Goal: Answer question/provide support

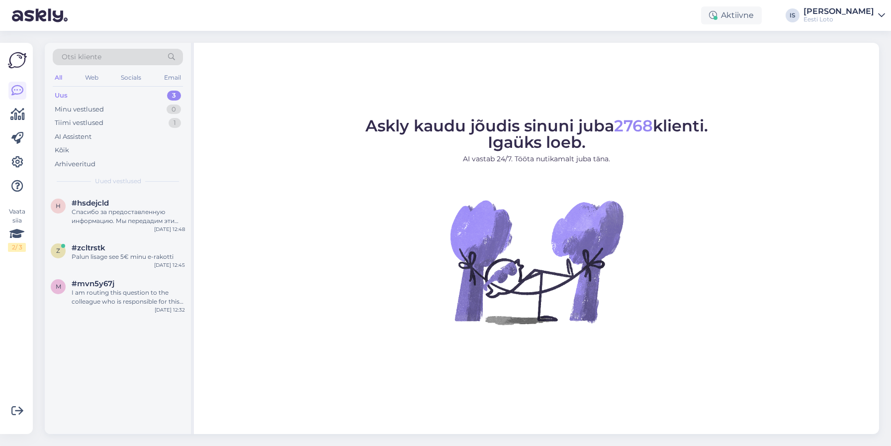
click at [65, 93] on div "Uus" at bounding box center [61, 96] width 13 height 10
click at [121, 217] on div "Спасибо за предоставленную информацию. Мы передадим эти данные в наш финансовый…" at bounding box center [128, 216] width 113 height 18
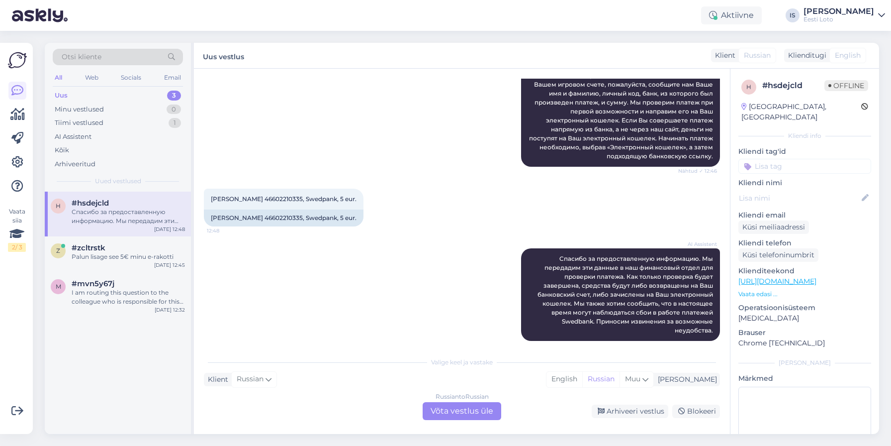
scroll to position [171, 0]
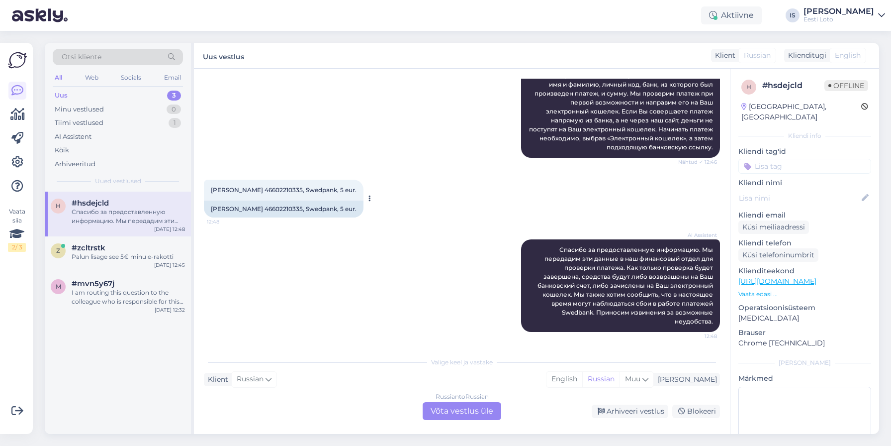
click at [289, 191] on span "[PERSON_NAME] 46602210335, Swedpank, 5 eur." at bounding box center [284, 189] width 146 height 7
copy span "46602210335"
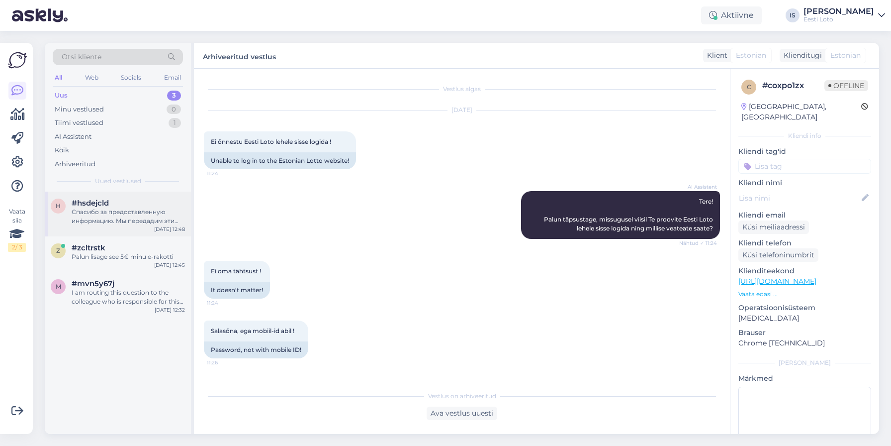
click at [105, 219] on div "Спасибо за предоставленную информацию. Мы передадим эти данные в наш финансовый…" at bounding box center [128, 216] width 113 height 18
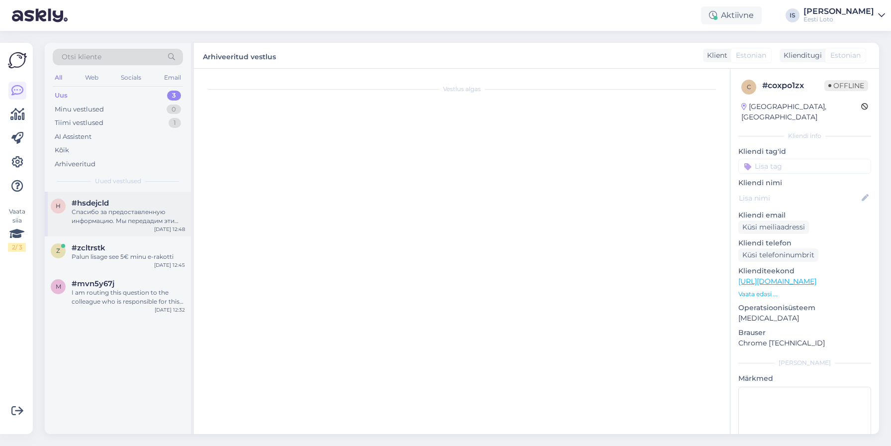
scroll to position [171, 0]
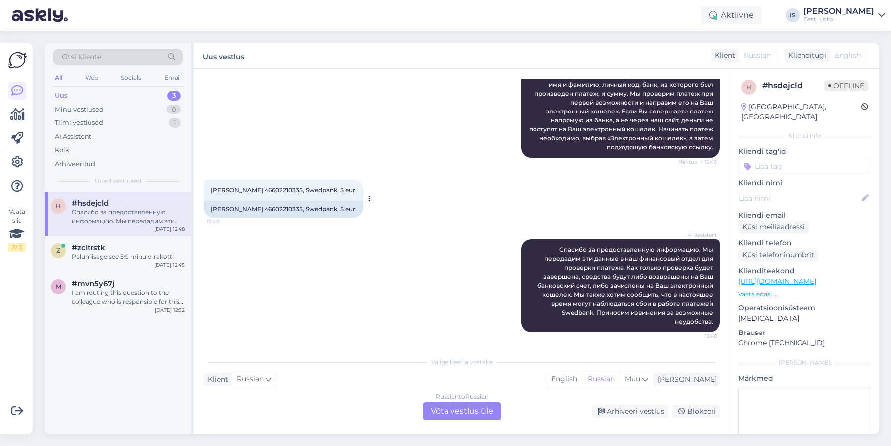
click at [283, 185] on div "[PERSON_NAME] 46602210335, Swedpank, 5 eur. 12:48" at bounding box center [284, 190] width 160 height 21
click at [290, 188] on span "[PERSON_NAME] 46602210335, Swedpank, 5 eur." at bounding box center [284, 189] width 146 height 7
click at [290, 188] on span "Marina Stsukina 46602210335, Swedpank, 5 eur." at bounding box center [284, 189] width 146 height 7
copy span "46602210335"
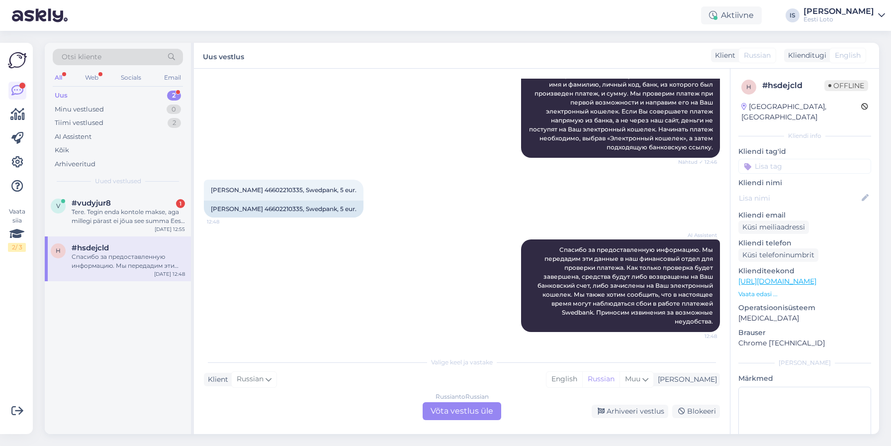
click at [441, 412] on div "Russian to Russian Võta vestlus üle" at bounding box center [462, 411] width 79 height 18
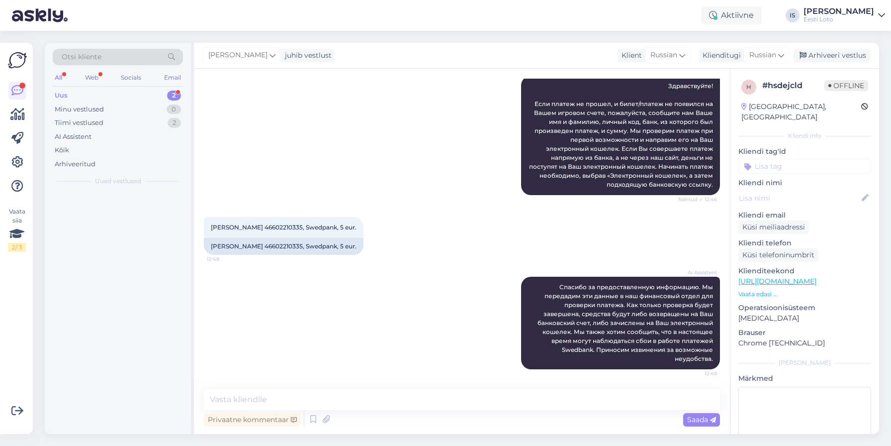
scroll to position [133, 0]
click at [434, 406] on textarea at bounding box center [462, 399] width 516 height 21
paste textarea "Kahjuks Teie makse ebaõnnestus tehnilise tõrke tõttu. Kontrollisime makse üle j…"
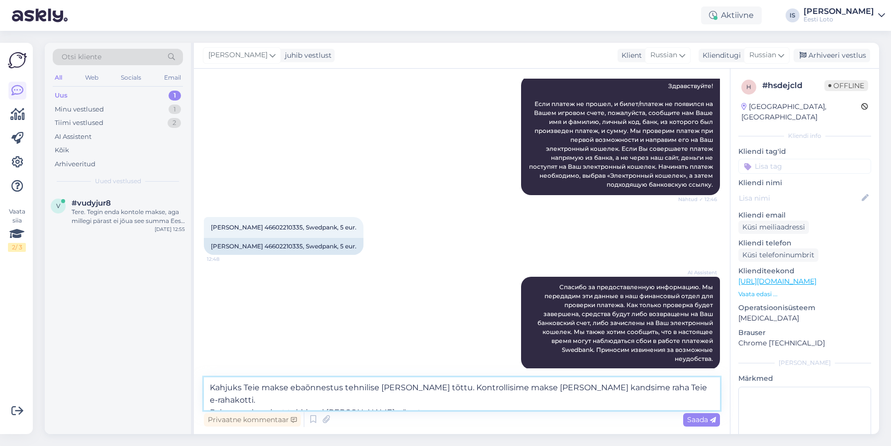
scroll to position [145, 0]
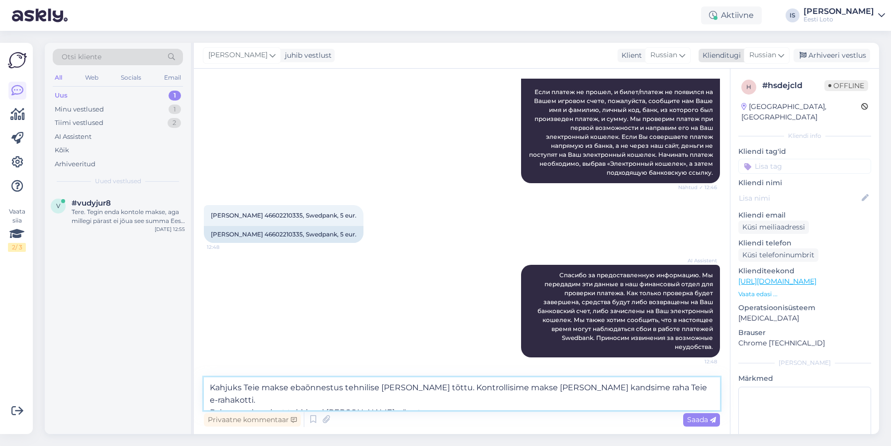
type textarea "Kahjuks Teie makse ebaõnnestus tehnilise tõrke tõttu. Kontrollisime makse üle j…"
click at [768, 54] on span "Russian" at bounding box center [763, 55] width 27 height 11
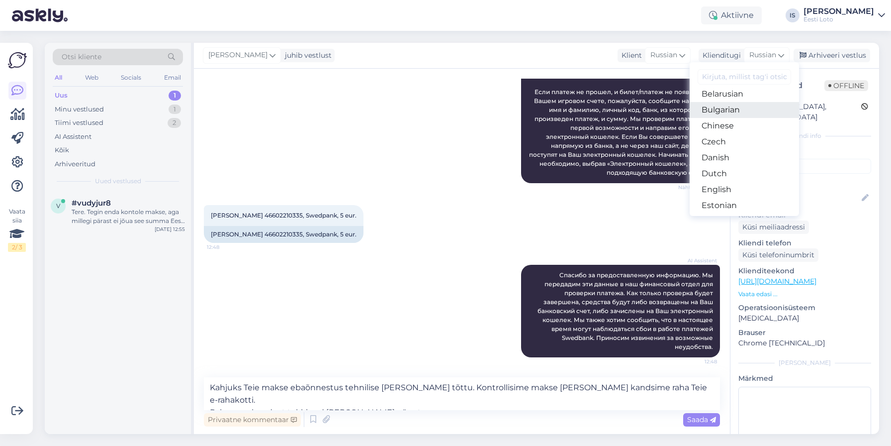
scroll to position [43, 0]
click at [764, 182] on link "Estonian" at bounding box center [744, 184] width 109 height 16
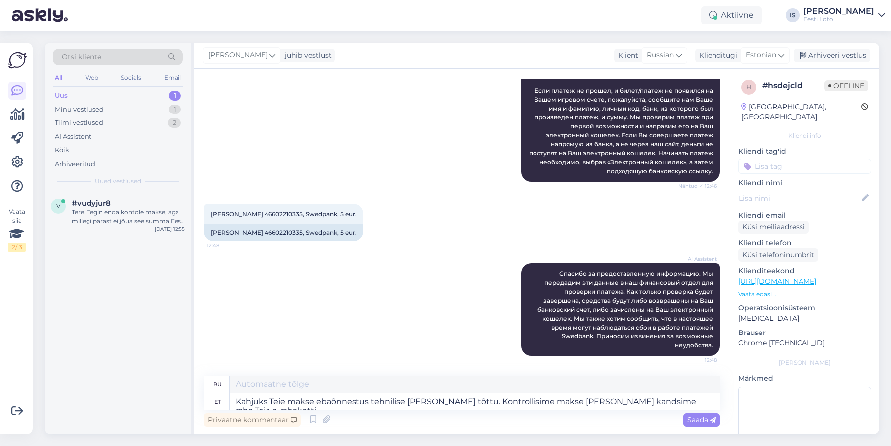
scroll to position [138, 0]
type textarea "К сожалению, ваш платёж не прошёл из-за технической ошибки. Мы проверили платёж…"
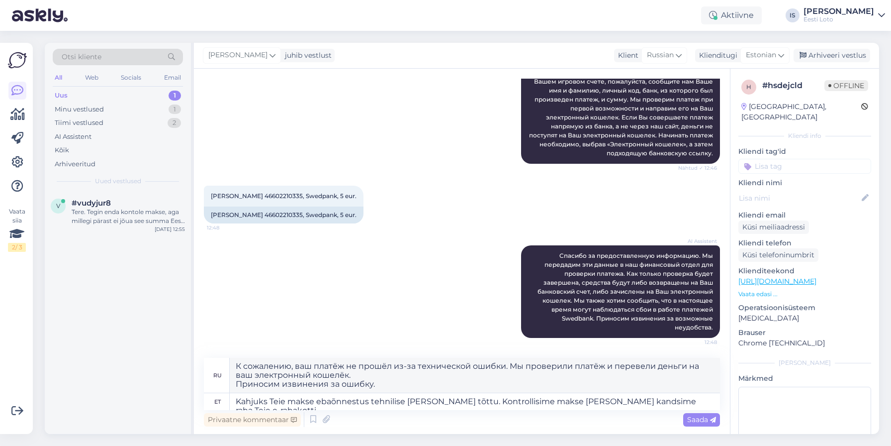
click at [461, 274] on div "AI Assistent Спасибо за предоставленную информацию. Мы передадим эти данные в н…" at bounding box center [462, 291] width 516 height 114
click at [464, 389] on textarea "К сожалению, ваш платёж не прошёл из-за технической ошибки. Мы проверили платёж…" at bounding box center [475, 375] width 490 height 35
click at [429, 402] on textarea "Kahjuks Teie makse ebaõnnestus tehnilise tõrke tõttu. Kontrollisime makse üle j…" at bounding box center [475, 401] width 490 height 17
click at [694, 419] on span "Saada" at bounding box center [701, 419] width 29 height 9
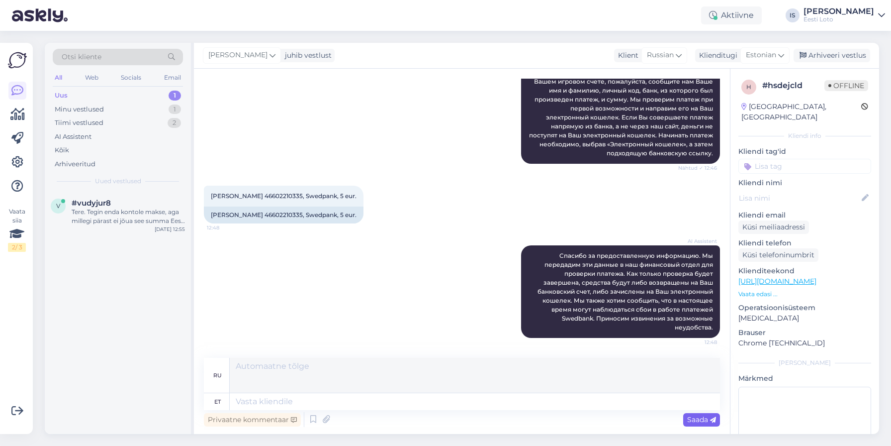
scroll to position [242, 0]
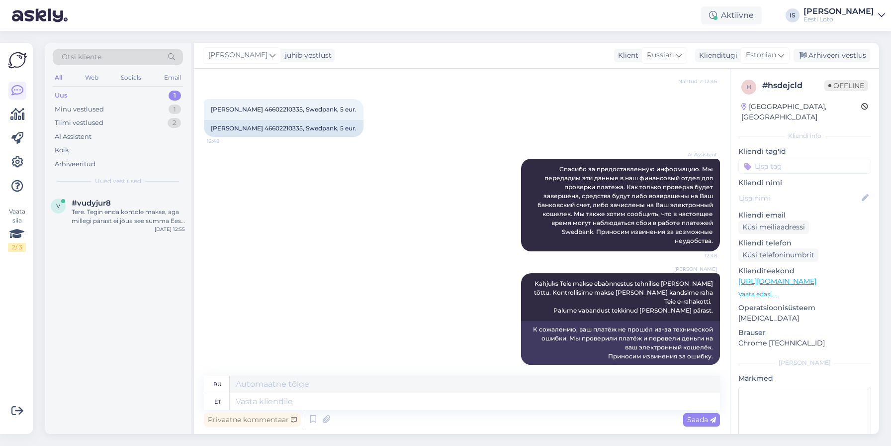
click at [789, 159] on input at bounding box center [805, 166] width 133 height 15
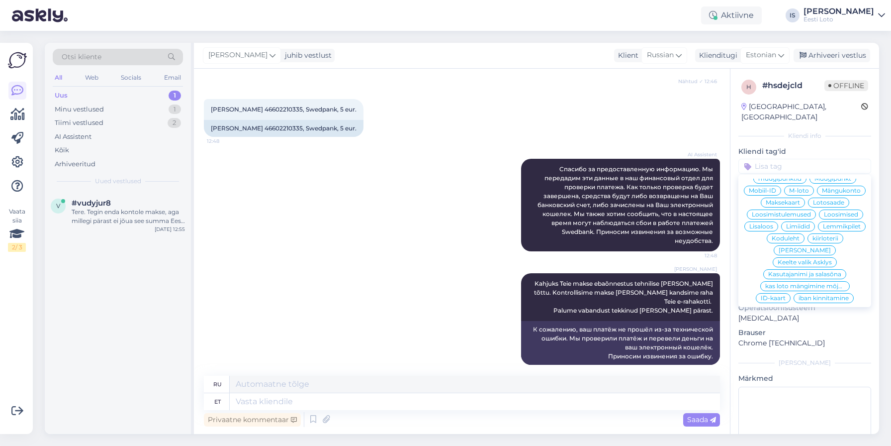
scroll to position [225, 0]
click at [804, 298] on span "E-rahakott" at bounding box center [794, 301] width 32 height 6
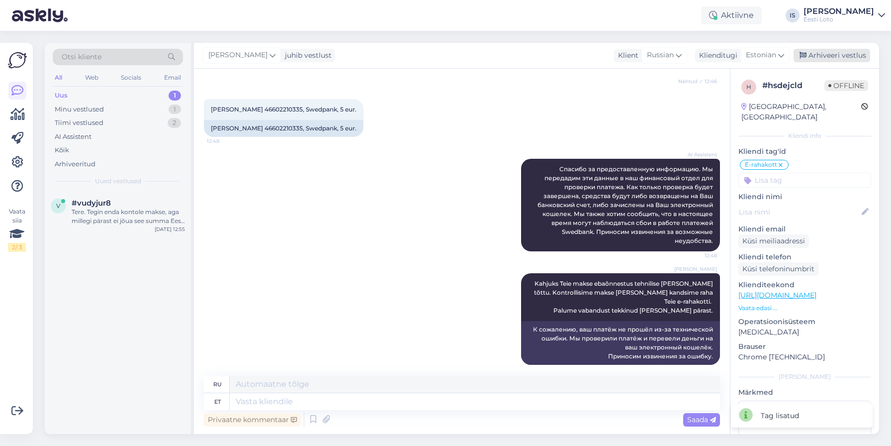
click at [842, 54] on div "Arhiveeri vestlus" at bounding box center [832, 55] width 77 height 13
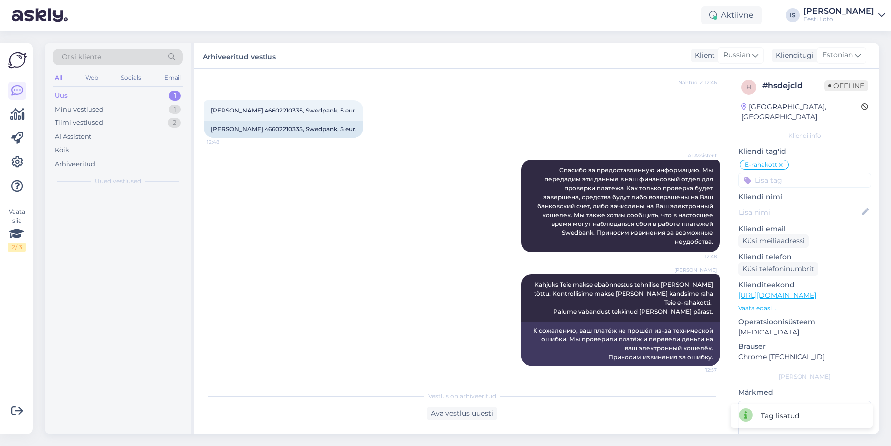
scroll to position [232, 0]
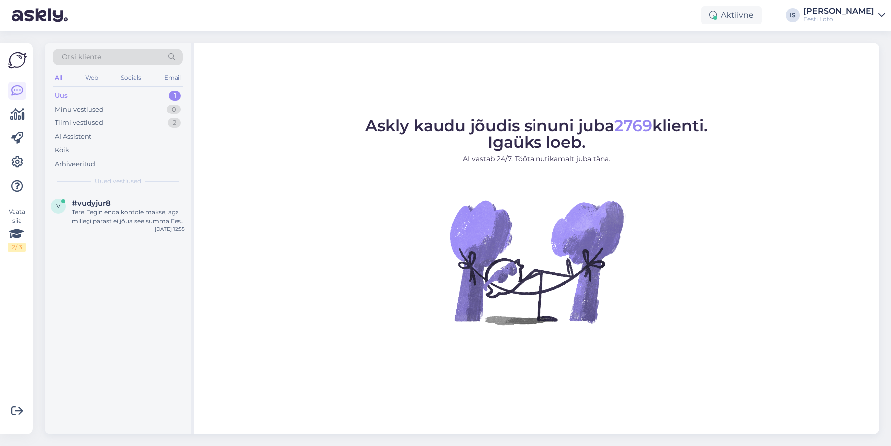
click at [66, 96] on div "Uus" at bounding box center [61, 96] width 13 height 10
click at [120, 221] on div "Tere. Tegin enda kontole makse, aga millegi pärast ei jõua see summa Eesti Loto…" at bounding box center [128, 216] width 113 height 18
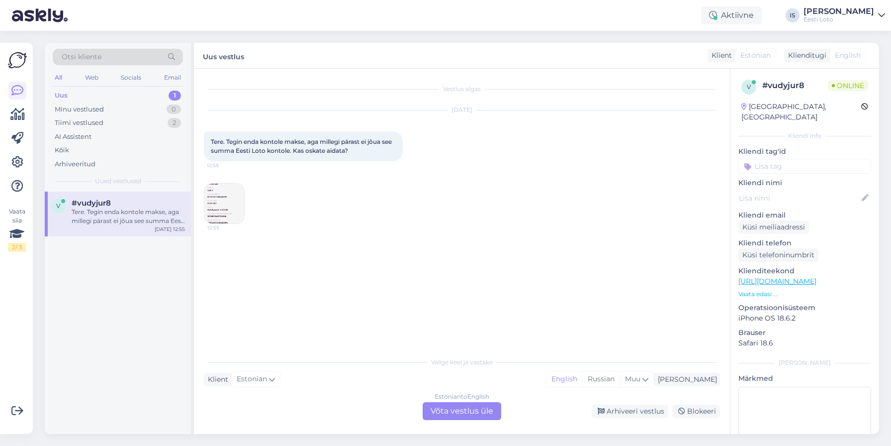
click at [216, 207] on img at bounding box center [224, 204] width 40 height 40
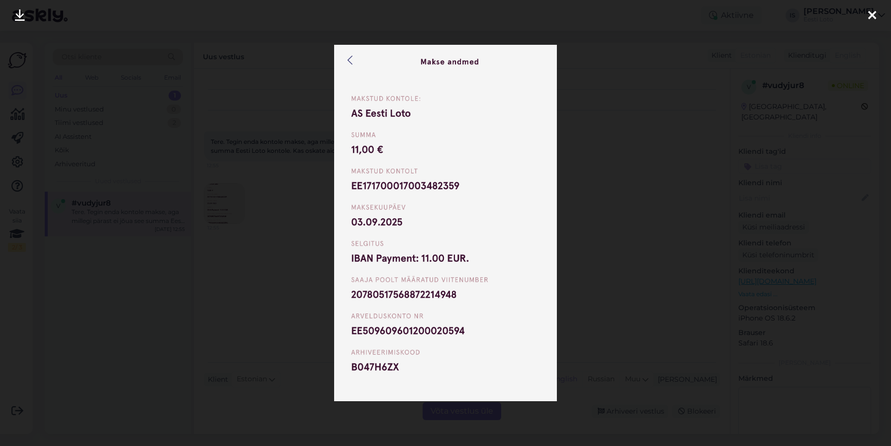
click at [348, 61] on img at bounding box center [445, 223] width 223 height 357
click at [873, 16] on icon at bounding box center [873, 15] width 8 height 13
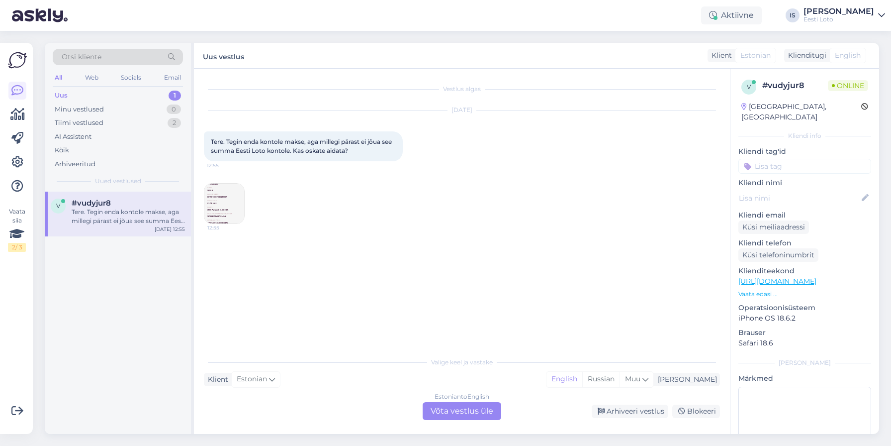
click at [221, 207] on img at bounding box center [224, 204] width 40 height 40
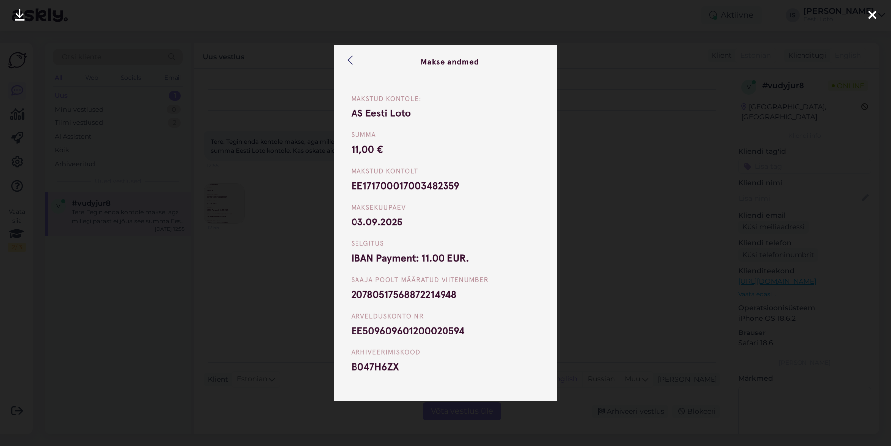
click at [467, 274] on img at bounding box center [445, 223] width 223 height 357
click at [436, 295] on img at bounding box center [445, 223] width 223 height 357
click at [872, 18] on icon at bounding box center [873, 15] width 8 height 13
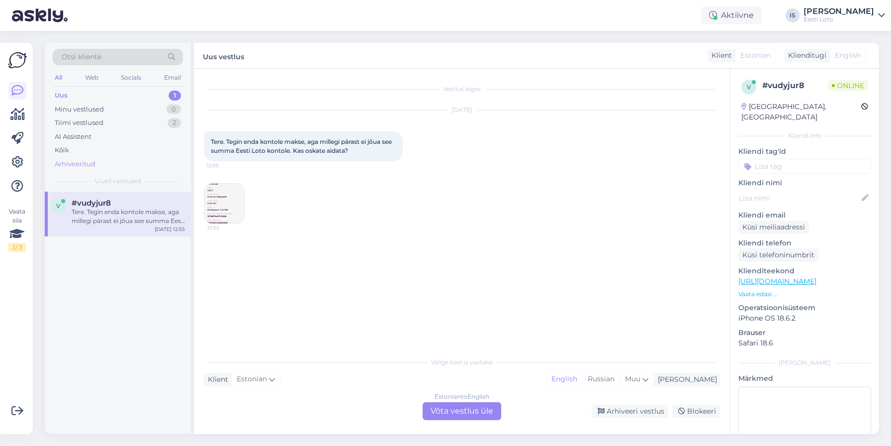
click at [77, 163] on div "Arhiveeritud" at bounding box center [75, 164] width 41 height 10
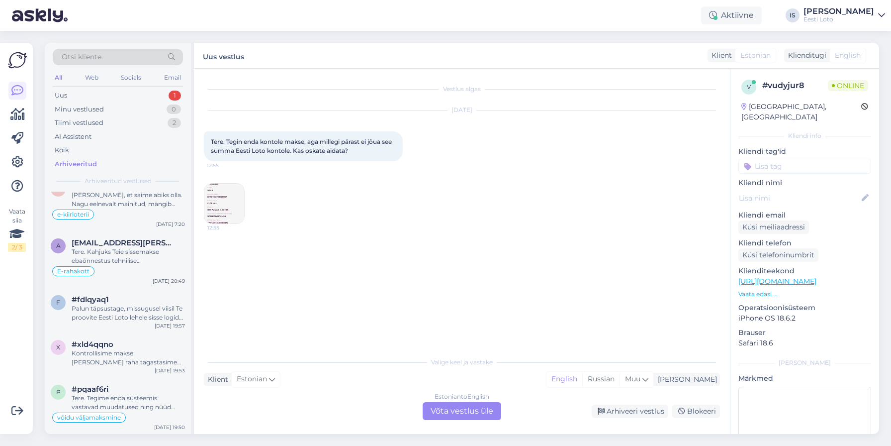
scroll to position [675, 0]
click at [122, 356] on div "Kontrollisime makse üle ja raha tagastasime Teie e-rahakotti. Loosimisel osalem…" at bounding box center [128, 356] width 113 height 18
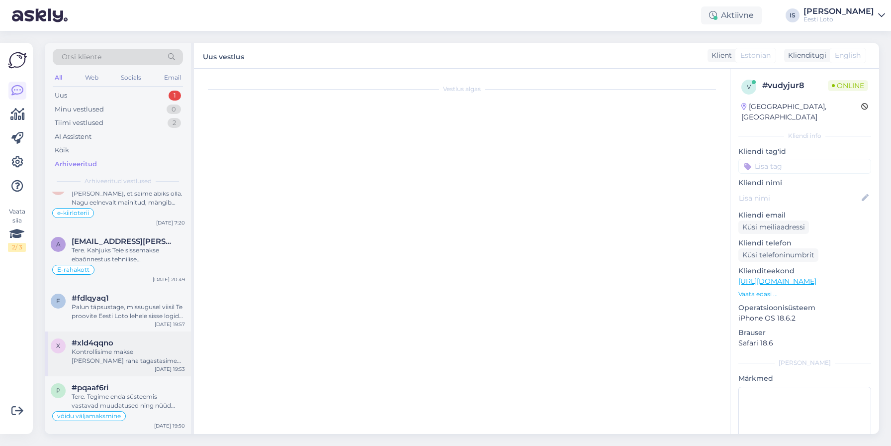
scroll to position [117, 0]
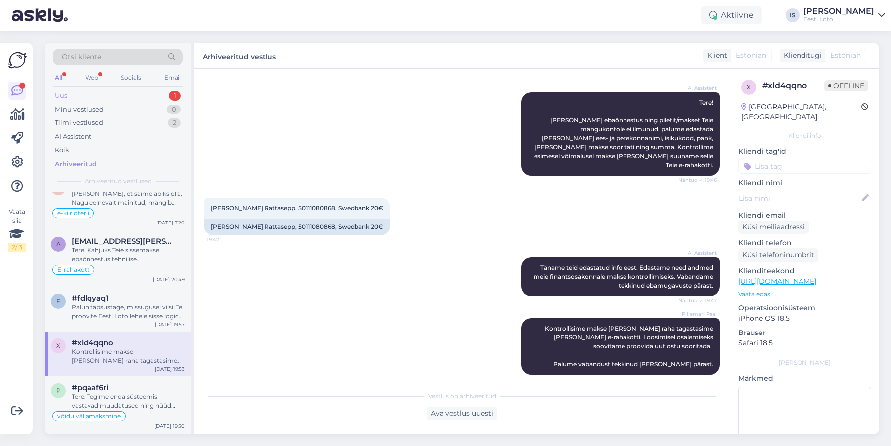
click at [63, 97] on div "Uus" at bounding box center [61, 96] width 12 height 10
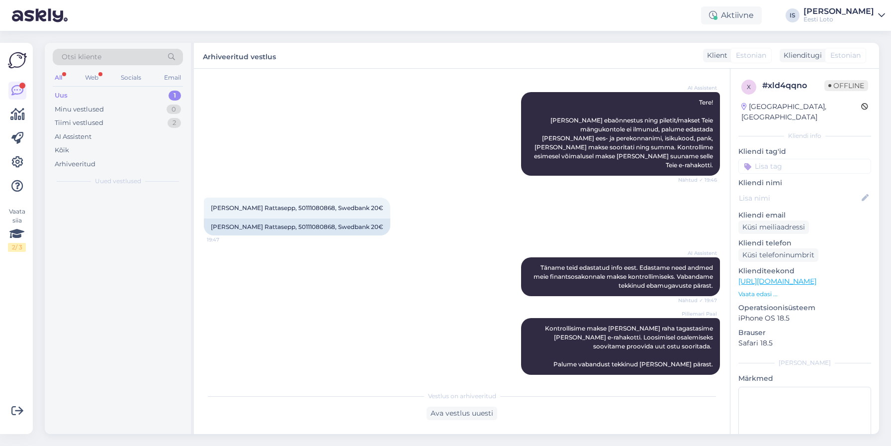
scroll to position [0, 0]
click at [63, 97] on div "Uus" at bounding box center [61, 96] width 13 height 10
click at [120, 217] on div "Tere. Tegin enda kontole makse, aga millegi pärast ei jõua see summa Eesti Loto…" at bounding box center [128, 216] width 113 height 18
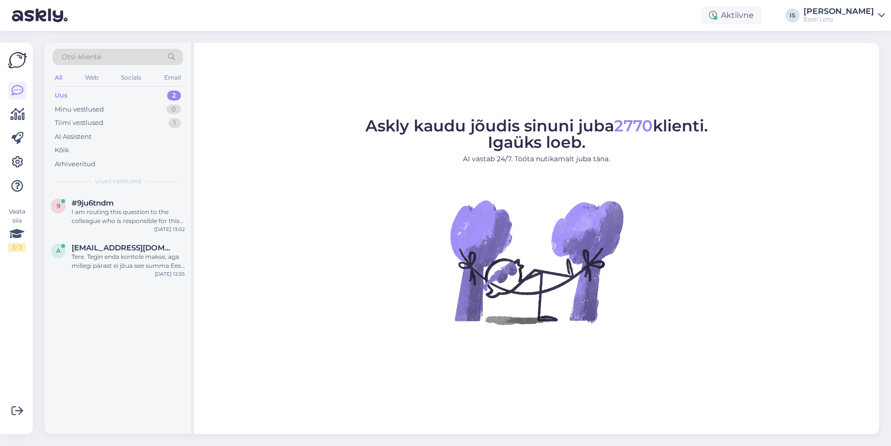
click at [86, 94] on div "Uus 2" at bounding box center [118, 96] width 130 height 14
click at [137, 215] on div "I am routing this question to the colleague who is responsible for this topic. …" at bounding box center [128, 216] width 113 height 18
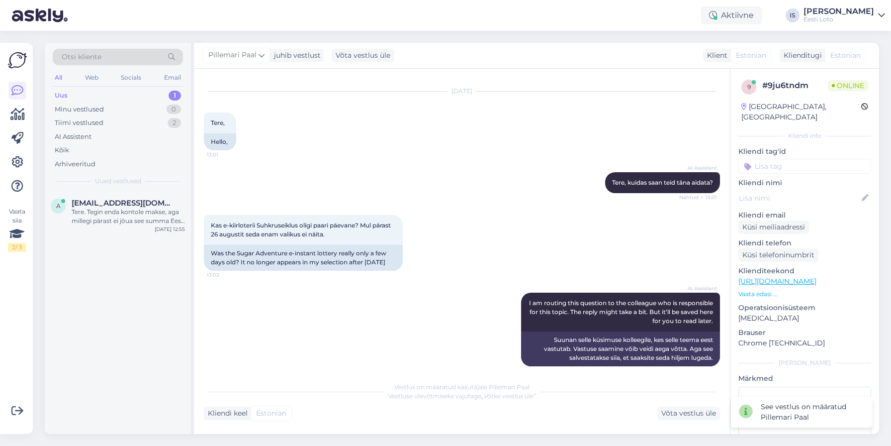
scroll to position [37, 0]
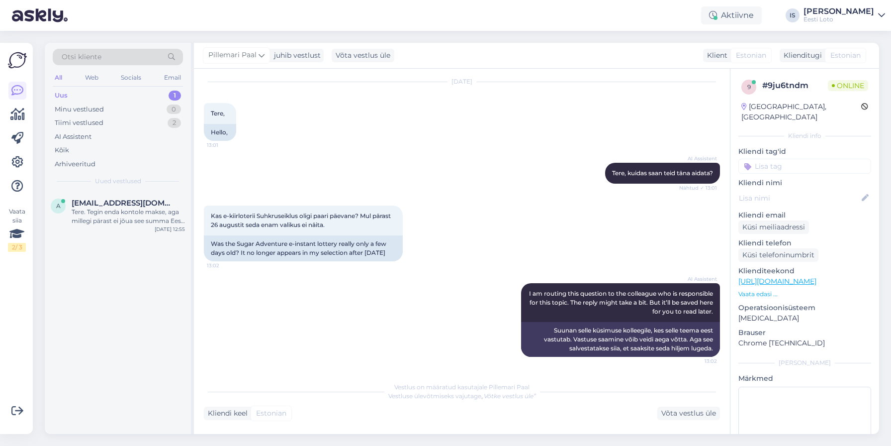
click at [64, 93] on div "Uus" at bounding box center [61, 96] width 13 height 10
click at [104, 212] on div "Tere. Tegin enda kontole makse, aga millegi pärast ei jõua see summa Eesti Loto…" at bounding box center [128, 216] width 113 height 18
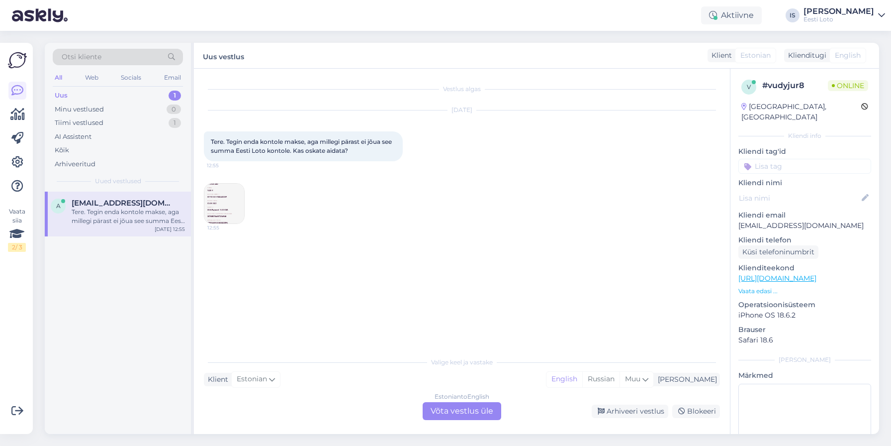
click at [256, 141] on span "Tere. Tegin enda kontole makse, aga millegi pärast ei jõua see summa Eesti Loto…" at bounding box center [302, 146] width 183 height 16
click at [154, 208] on div "Tere. Tegin enda kontole makse, aga millegi pärast ei jõua see summa Eesti Loto…" at bounding box center [128, 216] width 113 height 18
drag, startPoint x: 833, startPoint y: 214, endPoint x: 736, endPoint y: 218, distance: 97.6
click at [736, 218] on div "v # vudyjur8 Online Estonia, Tallinn Kliendi info Kliendi tag'id Kliendi nimi K…" at bounding box center [805, 278] width 149 height 419
copy p "[EMAIL_ADDRESS][DOMAIN_NAME]"
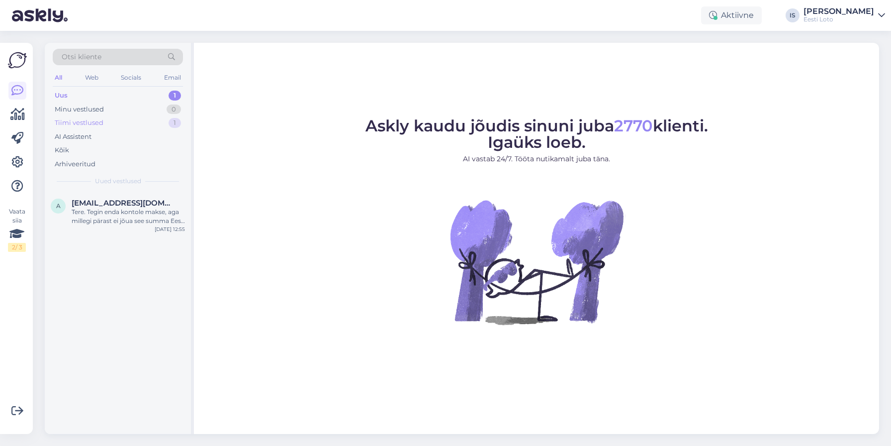
click at [96, 125] on div "Tiimi vestlused" at bounding box center [79, 123] width 49 height 10
click at [88, 214] on div "38712202245" at bounding box center [128, 211] width 113 height 9
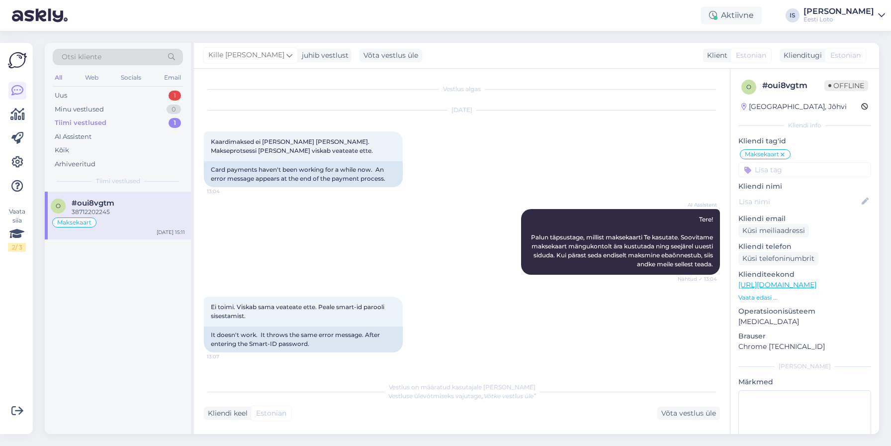
scroll to position [646, 0]
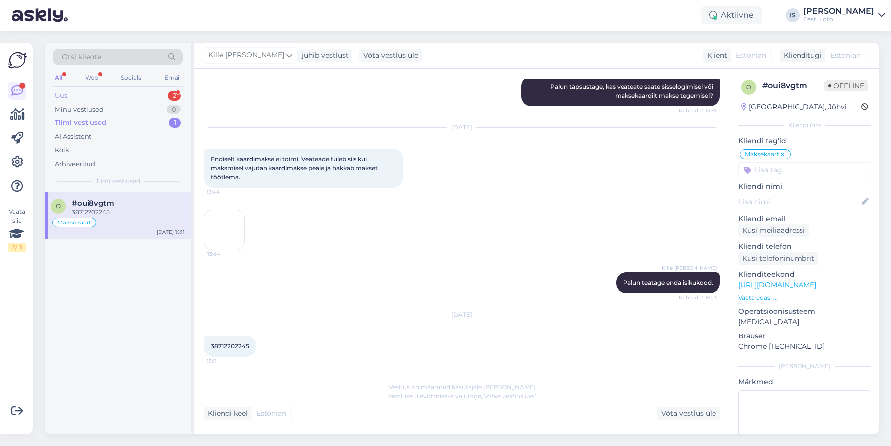
click at [93, 97] on div "Uus 2" at bounding box center [118, 96] width 130 height 14
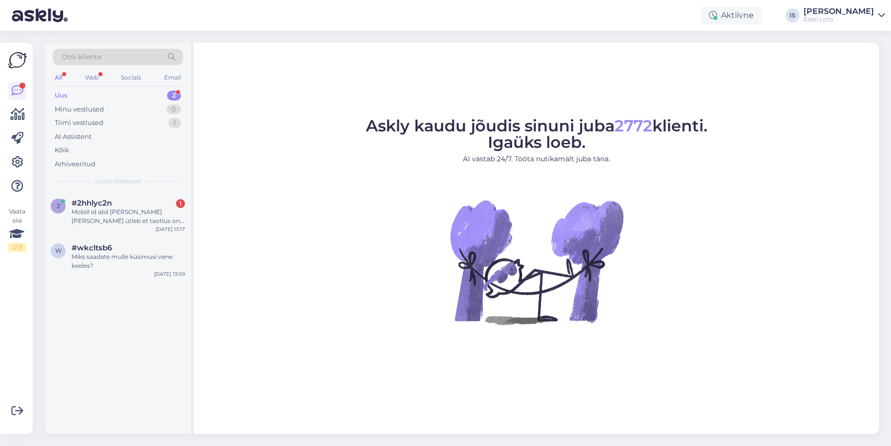
click at [80, 94] on div "Uus 2" at bounding box center [118, 96] width 130 height 14
drag, startPoint x: 68, startPoint y: 94, endPoint x: 63, endPoint y: 96, distance: 6.0
click at [65, 95] on div "Uus 2" at bounding box center [118, 96] width 130 height 14
click at [114, 220] on div "Mobiil id abil [PERSON_NAME] [PERSON_NAME] ütleb et taotlus on aegunud" at bounding box center [128, 216] width 113 height 18
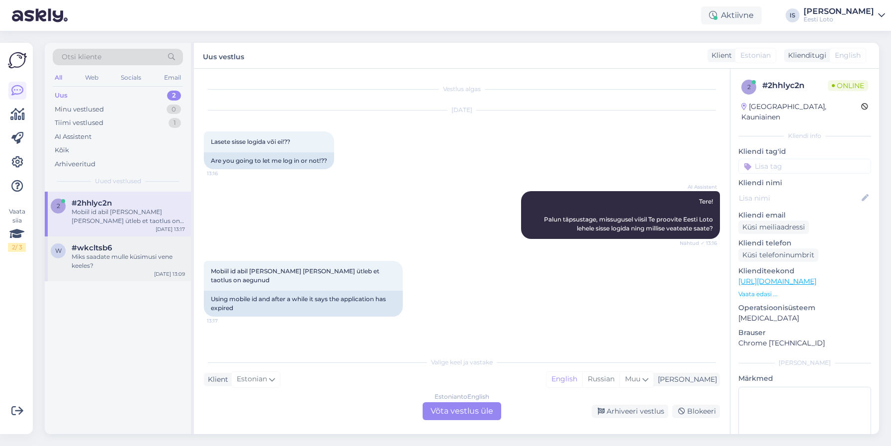
click at [146, 259] on div "Miks saadate mulle küsimusi vene keeles?" at bounding box center [128, 261] width 113 height 18
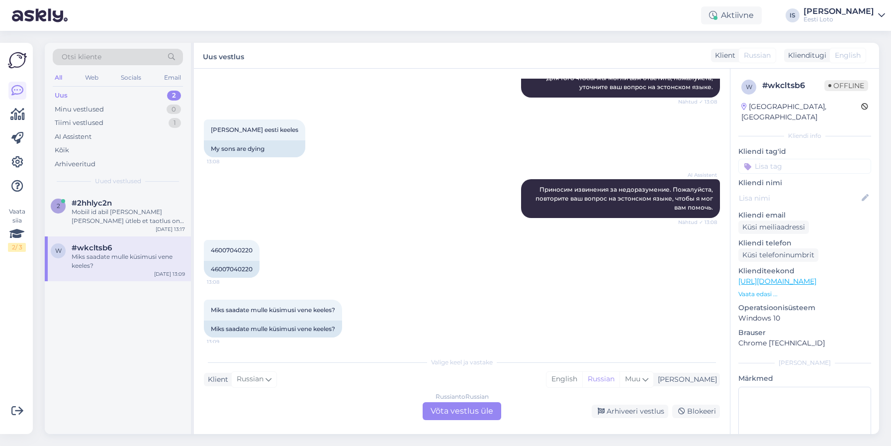
scroll to position [147, 0]
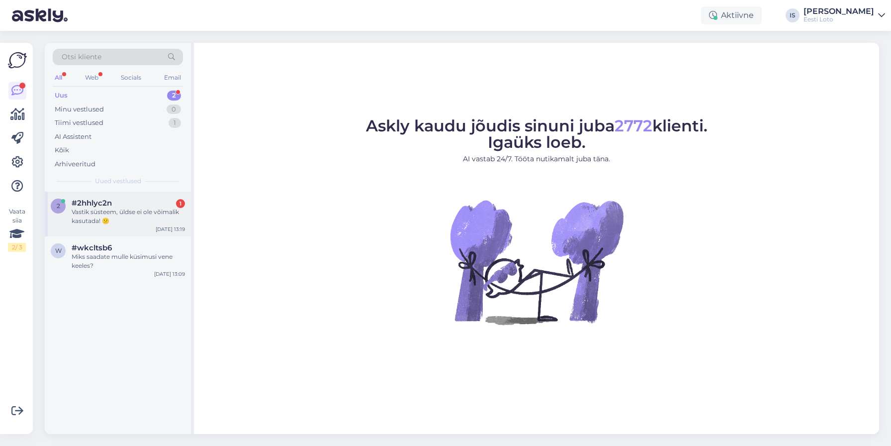
click at [128, 207] on div "Vastik süsteem, üldse ei ole võimalik kasutada! 😕" at bounding box center [128, 216] width 113 height 18
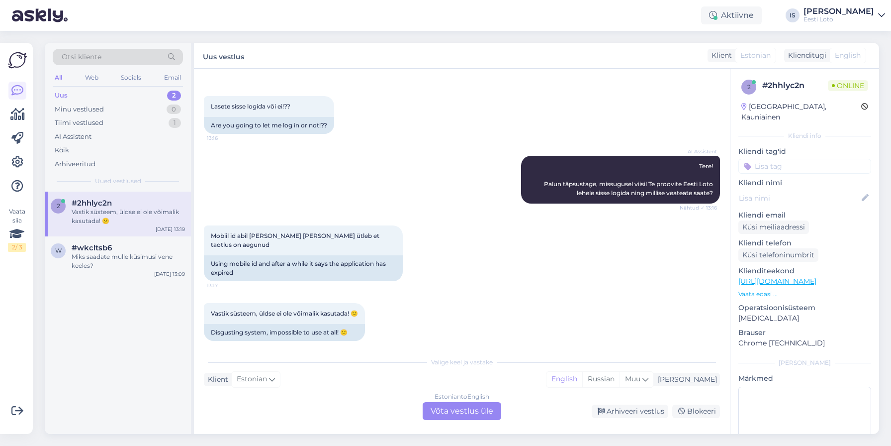
scroll to position [10, 0]
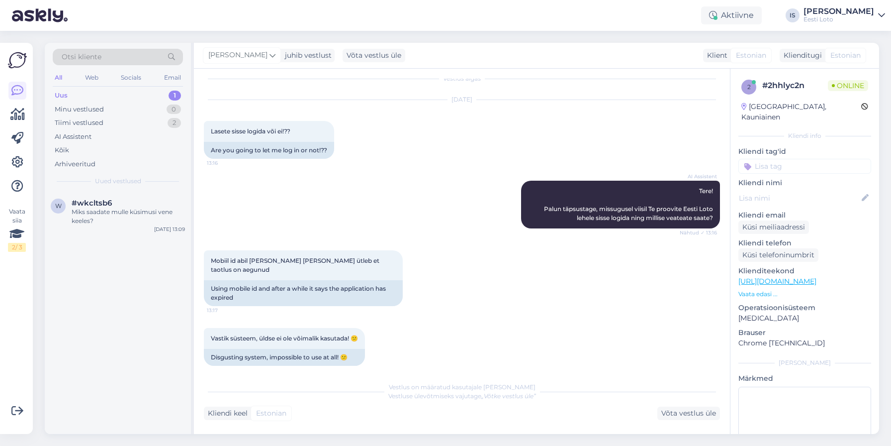
click at [114, 97] on div "Uus 1" at bounding box center [118, 96] width 130 height 14
click at [108, 210] on div "Miks saadate mulle küsimusi vene keeles?" at bounding box center [128, 216] width 113 height 18
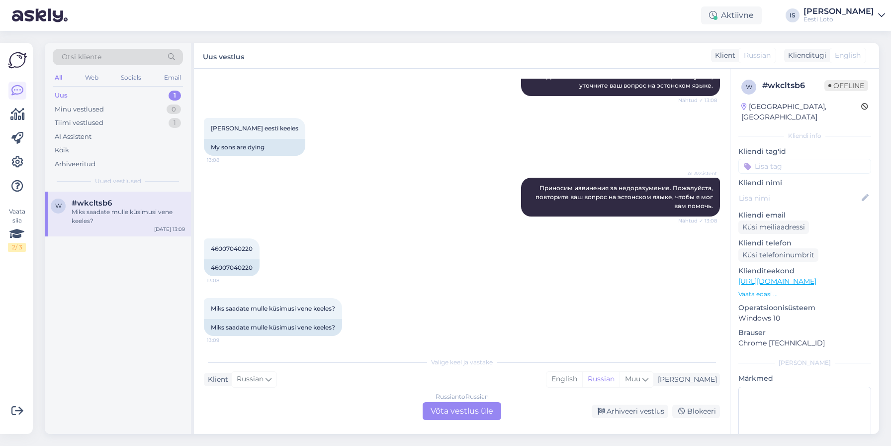
scroll to position [147, 0]
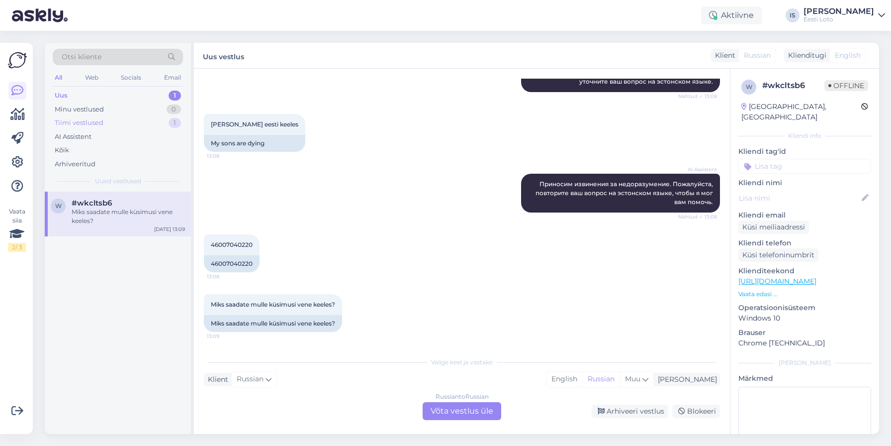
click at [82, 124] on div "Tiimi vestlused" at bounding box center [79, 123] width 49 height 10
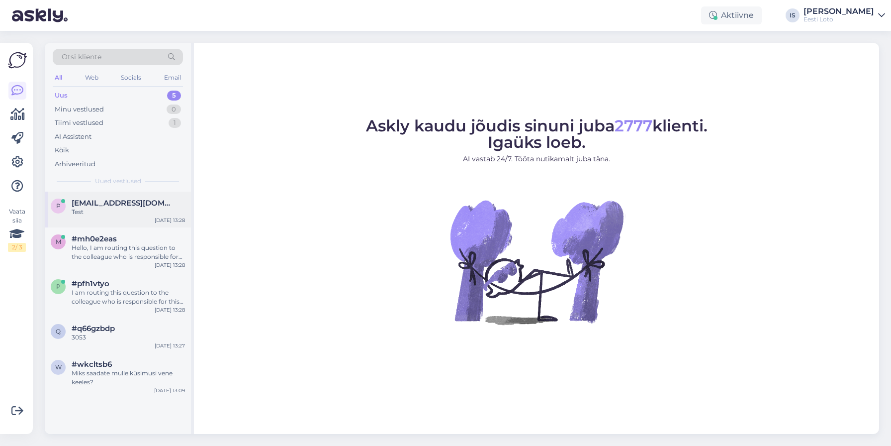
click at [92, 204] on span "[EMAIL_ADDRESS][DOMAIN_NAME]" at bounding box center [123, 202] width 103 height 9
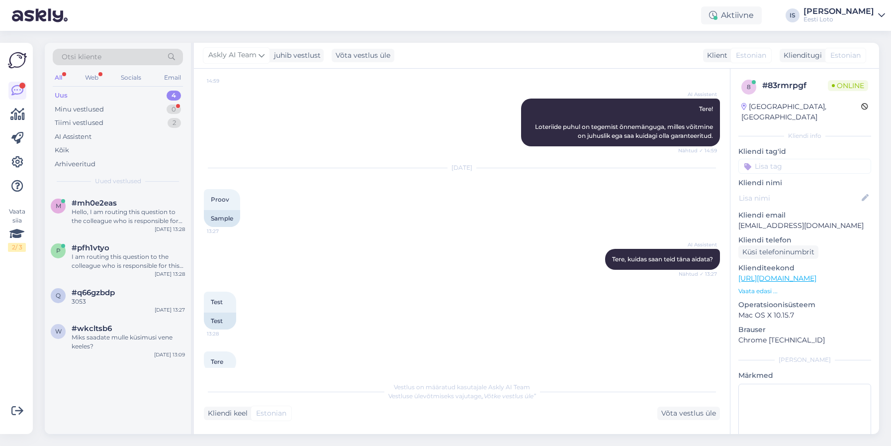
scroll to position [355, 0]
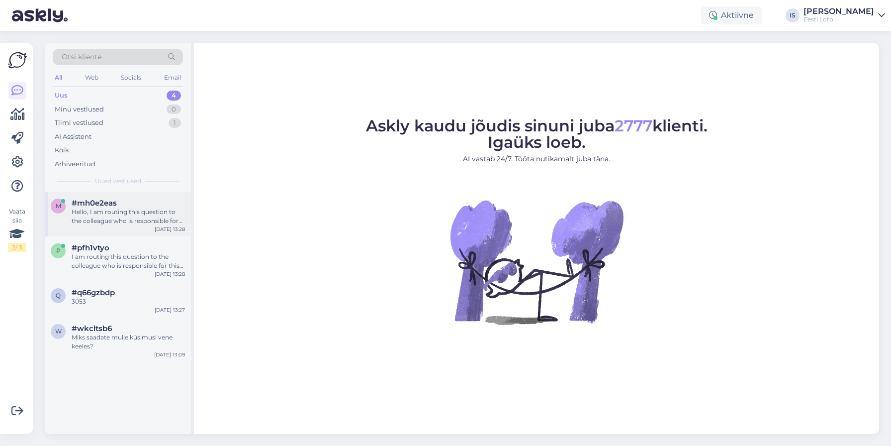
click at [111, 227] on div "m #mh0e2eas Hello, I am routing this question to the colleague who is responsib…" at bounding box center [118, 214] width 146 height 45
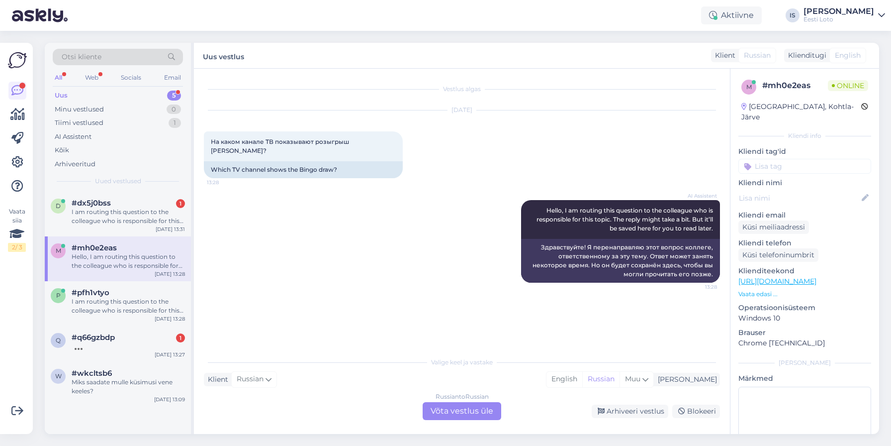
click at [442, 410] on div "Russian to Russian Võta vestlus üle" at bounding box center [462, 411] width 79 height 18
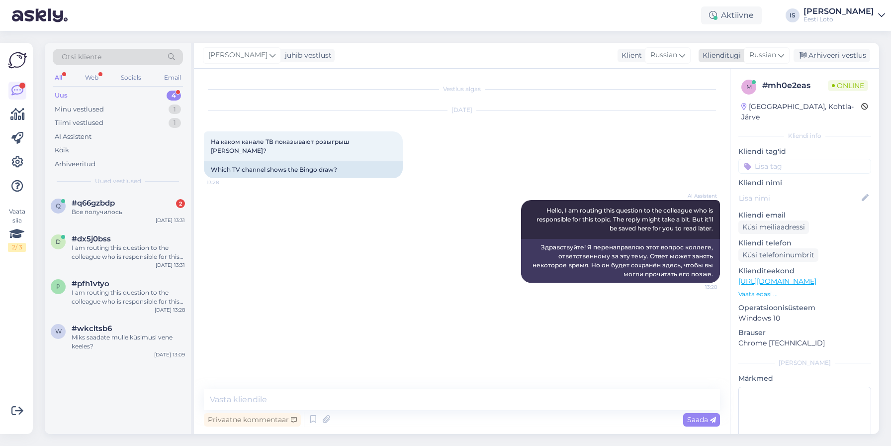
click at [772, 56] on span "Russian" at bounding box center [763, 55] width 27 height 11
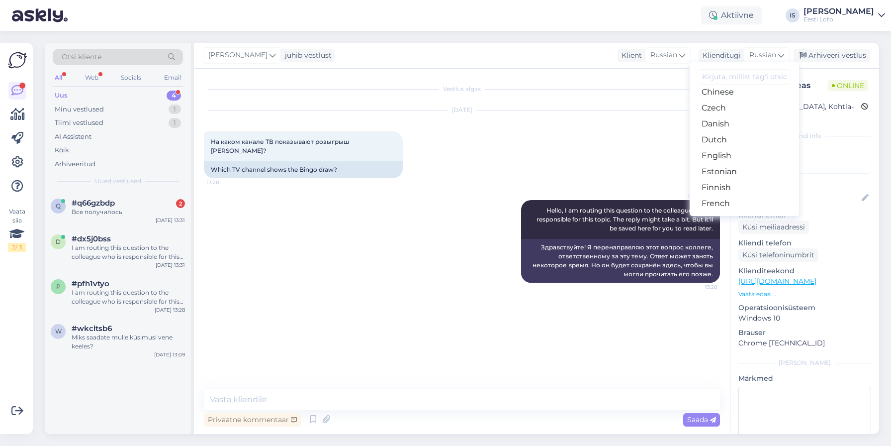
scroll to position [69, 0]
click at [754, 157] on link "Estonian" at bounding box center [744, 158] width 109 height 16
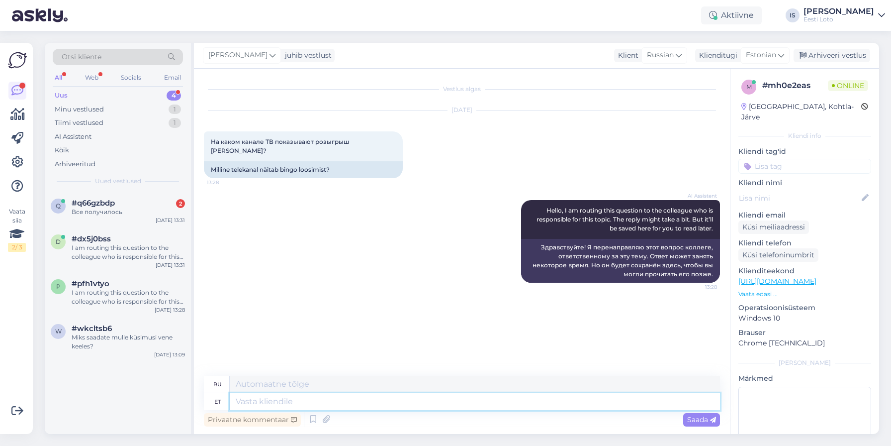
click at [326, 397] on textarea at bounding box center [475, 401] width 490 height 17
type textarea "Bingo"
type textarea "Бинго"
type textarea "Bingo loosimist n"
type textarea "Розыгрыш бинго"
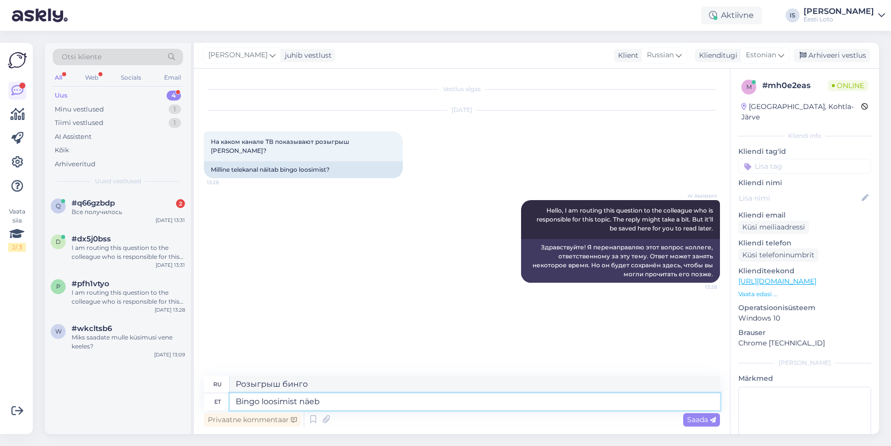
type textarea "Bingo loosimist näeb"
type textarea "Виден розыгрыш бинго"
type textarea "Bingo loosimist näeb TV3-"
type textarea "Розыгрыш бинго будет показан на канале TV3"
type textarea "Bingo loosimist näeb TV3-s,"
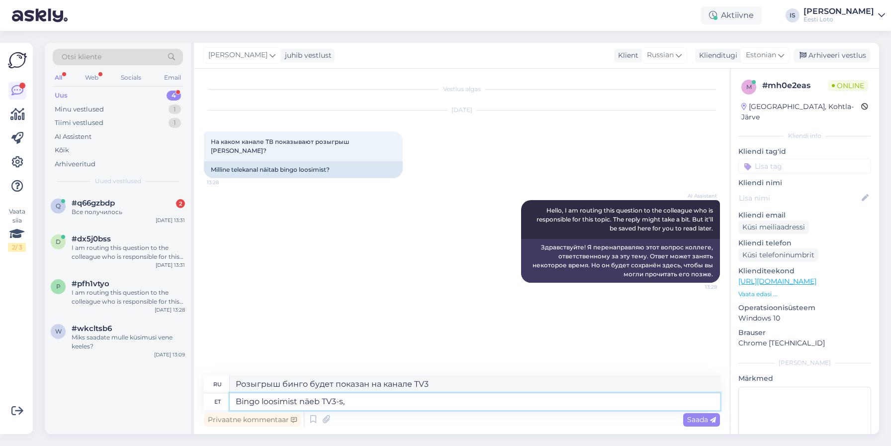
type textarea "Розыгрыш бинго можно увидеть на канале TV3,"
type textarea "Bingo loosimist näeb TV3-s, kolmapäeva"
type textarea "Розыгрыш бинго можно будет увидеть на канале TV3 в среду."
type textarea "Bingo loosimist näeb TV3-s, kolmapäeva õhtul"
type textarea "Розыгрыш бинго можно будет посмотреть на канале TV3 в среду вечером."
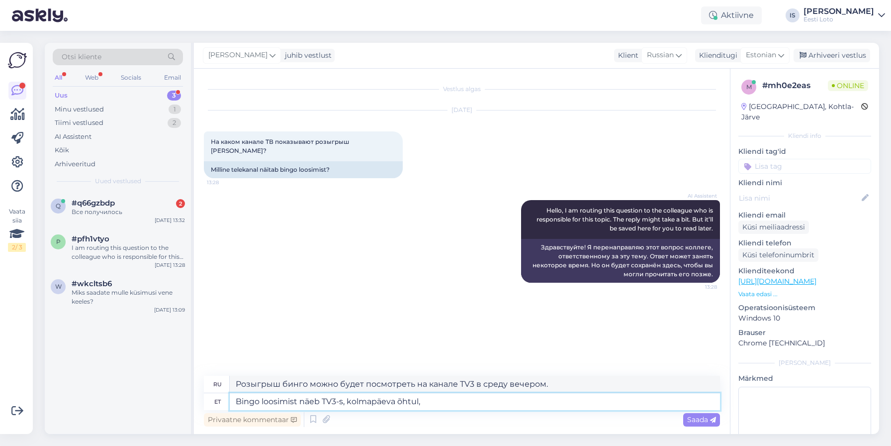
type textarea "Bingo loosimist näeb TV3-s, kolmapäeva õhtul,"
type textarea "Розыгрыш бинго можно будет увидеть на канале TV3 в среду вечером."
type textarea "Bingo loosimist näeb TV3-s, kolmapäeva õhtul, "Suur"
type textarea "Розыгрыш бинго можно будет посмотреть на канале TV3 в среду вечером в программе…"
type textarea "Bingo loosimist näeb TV3-s, kolmapäeva õhtul, "Suur loto"
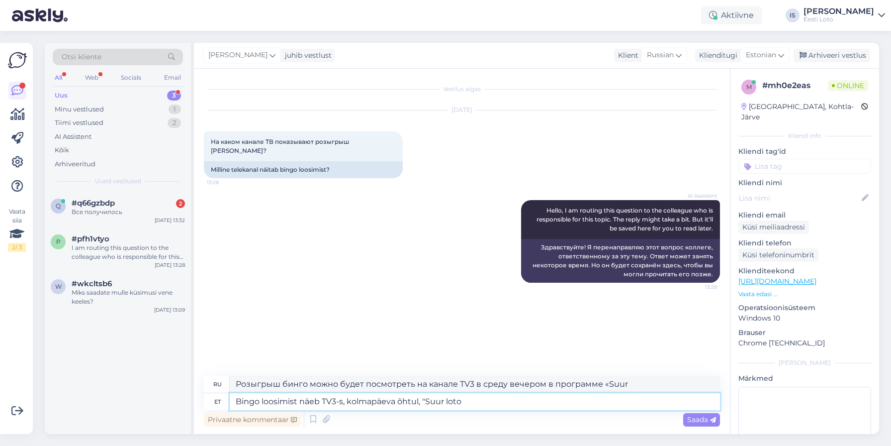
type textarea "Розыгрыш бинго можно будет посмотреть на канале TV3 в среду вечером в программе…"
type textarea "Bingo loosimist näeb TV3-s, kolmapäeva õhtul, "Suur lotokolmapäev""
type textarea "Розыгрыш бинго можно будет посмотреть на канале TV3 в среду вечером в программе…"
click at [423, 400] on textarea "Bingo loosimist näeb TV3-s, kolmapäeva õhtul, "Suur lotokolmapäev"" at bounding box center [475, 401] width 490 height 17
type textarea "Bingo loosimist näeb TV3-s, kolmapäeva õhtul, saates "Suur lotokolmapäev""
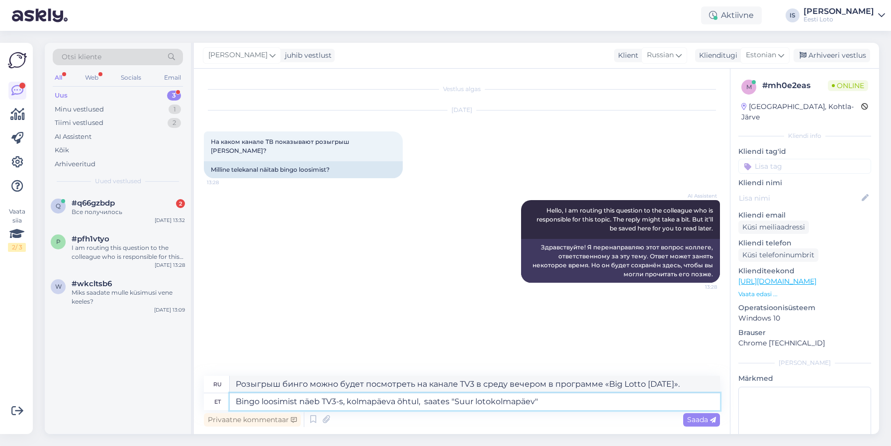
type textarea "Розыгрыш бинго можно будет посмотреть в среду вечером на канале TV3 в программе…"
click at [570, 401] on textarea "Bingo loosimist näeb TV3-s, kolmapäeva õhtul, saates "Suur lotokolmapäev"" at bounding box center [475, 401] width 490 height 17
type textarea "Bingo loosimist näeb TV3-s, kolmapäeva õhtul, saates "Suur lotokolmapäev"."
type textarea "Розыгрыш бинго можно будет посмотреть в среду вечером на канале TV3 в программе…"
type textarea "Bingo loosimist näeb TV3-s, kolmapäeva õhtul, saates "Suur lotokolmapäev"."
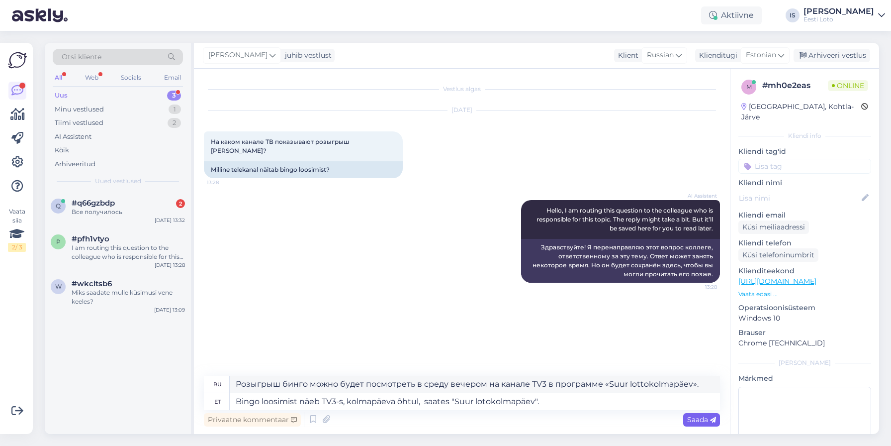
click at [712, 421] on icon at bounding box center [713, 420] width 6 height 6
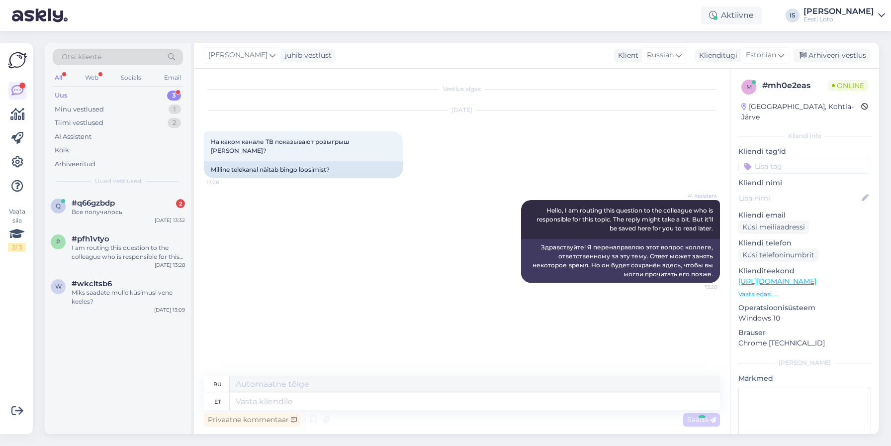
scroll to position [4, 0]
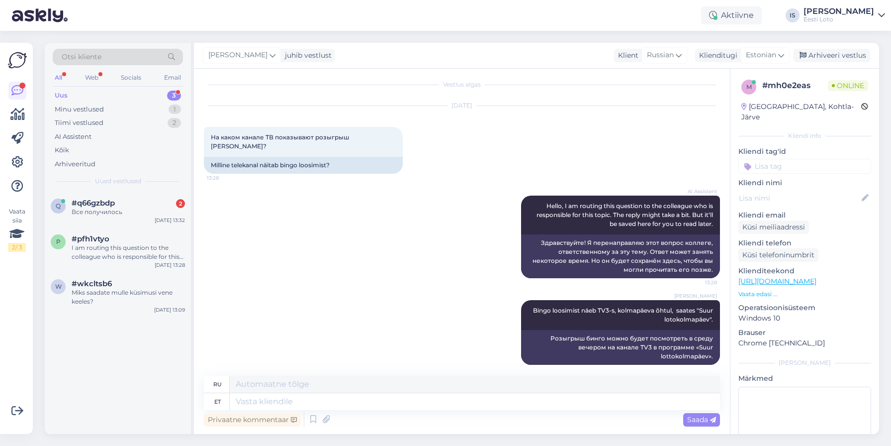
click at [779, 159] on input at bounding box center [805, 166] width 133 height 15
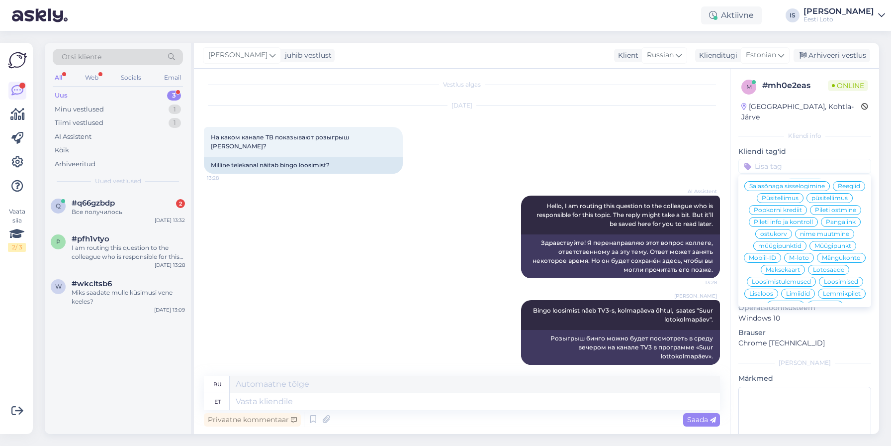
scroll to position [150, 0]
click at [833, 266] on span "Lotosaade" at bounding box center [828, 269] width 31 height 6
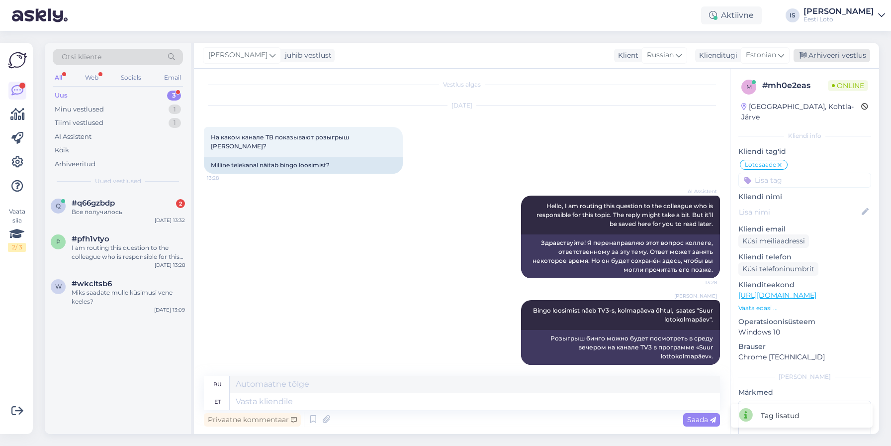
click at [824, 57] on div "Arhiveeri vestlus" at bounding box center [832, 55] width 77 height 13
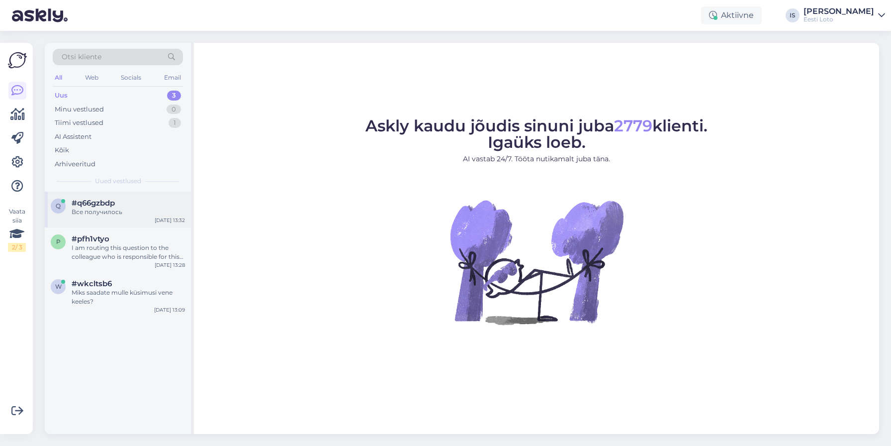
click at [110, 211] on div "Все получилось" at bounding box center [128, 211] width 113 height 9
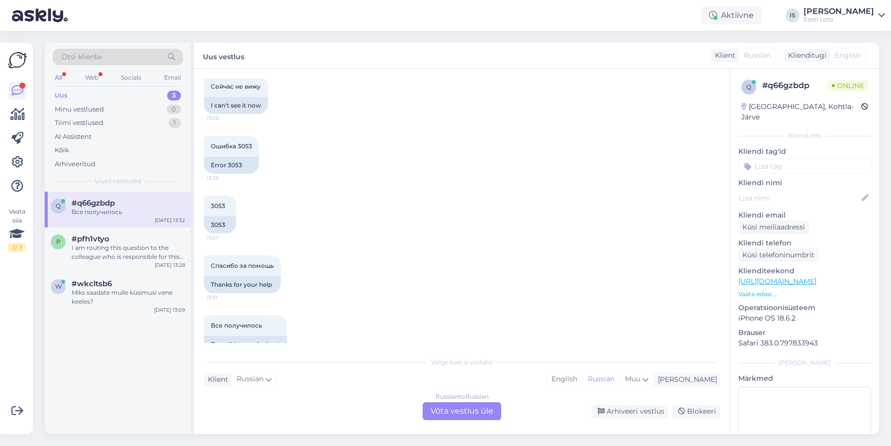
scroll to position [353, 0]
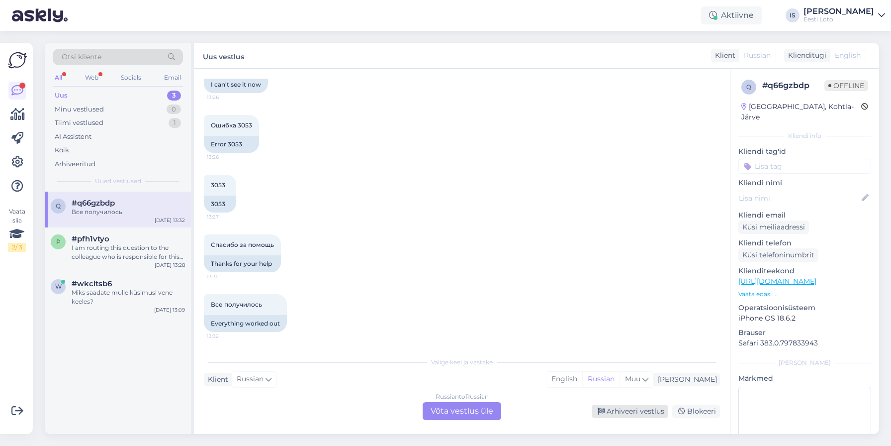
click at [617, 409] on div "Arhiveeri vestlus" at bounding box center [630, 410] width 77 height 13
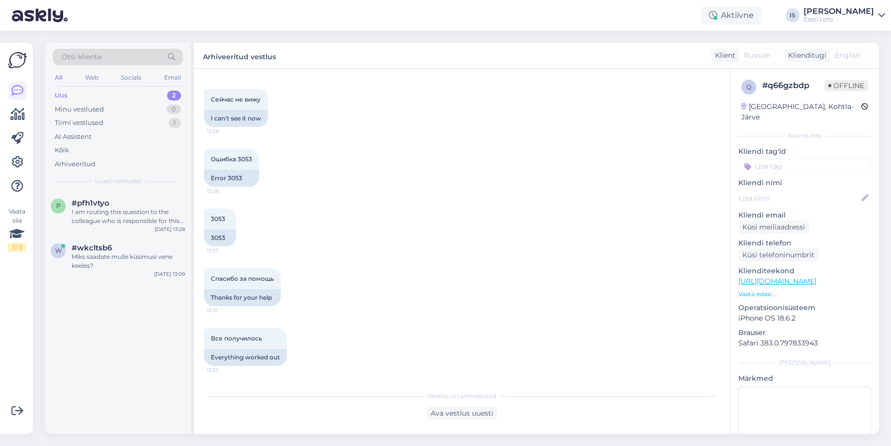
click at [81, 96] on div "Uus 2" at bounding box center [118, 96] width 130 height 14
click at [127, 213] on div "I am routing this question to the colleague who is responsible for this topic. …" at bounding box center [128, 216] width 113 height 18
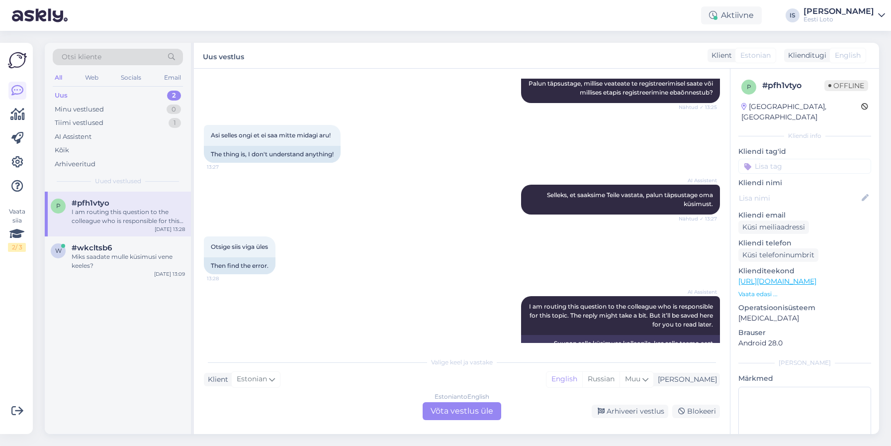
scroll to position [174, 0]
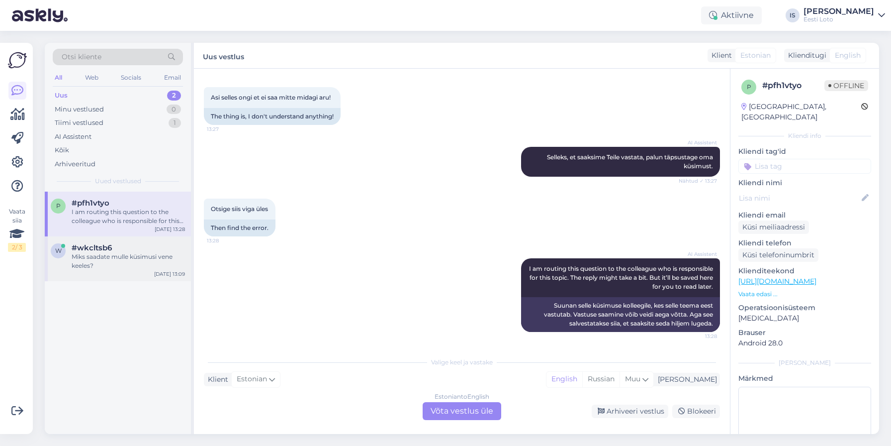
click at [125, 258] on div "Miks saadate mulle küsimusi vene keeles?" at bounding box center [128, 261] width 113 height 18
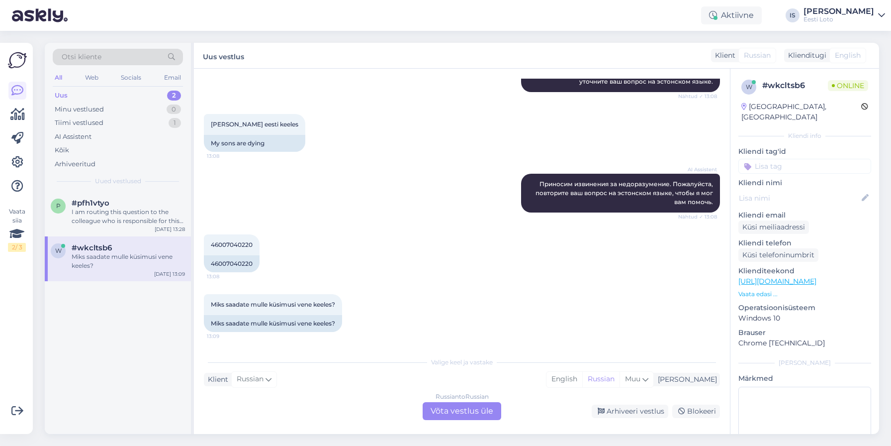
scroll to position [147, 0]
click at [97, 120] on div "Tiimi vestlused" at bounding box center [79, 123] width 49 height 10
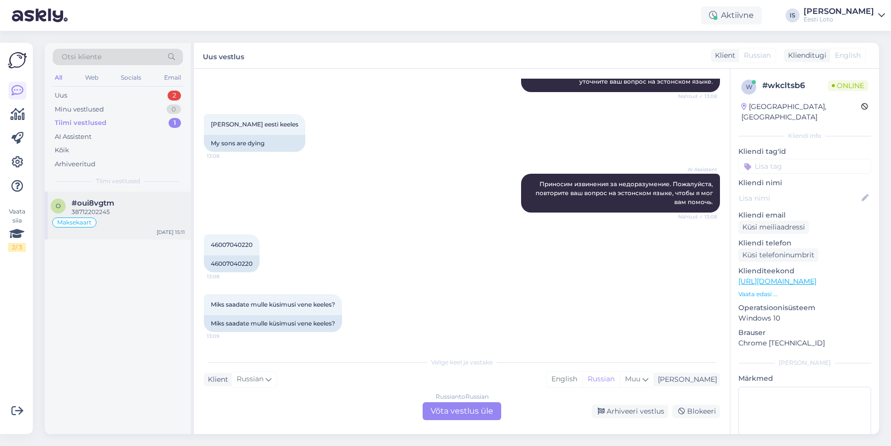
click at [100, 205] on span "#oui8vgtm" at bounding box center [93, 202] width 43 height 9
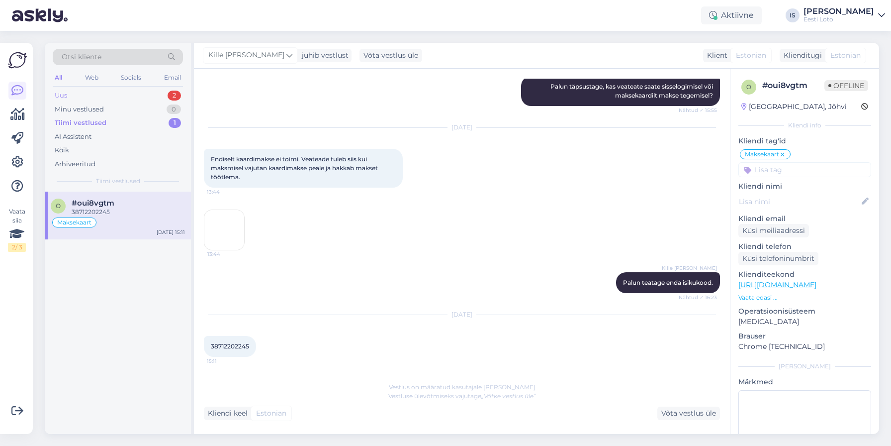
click at [94, 96] on div "Uus 2" at bounding box center [118, 96] width 130 height 14
